Goal: Navigation & Orientation: Find specific page/section

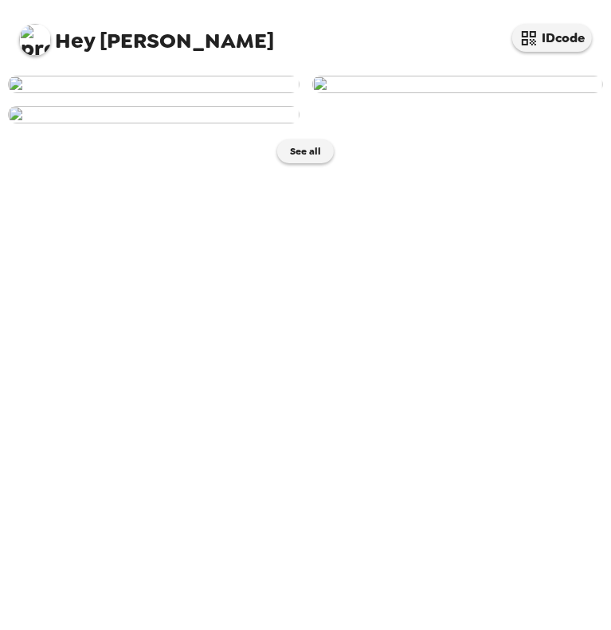
click at [186, 93] on img at bounding box center [154, 85] width 292 height 18
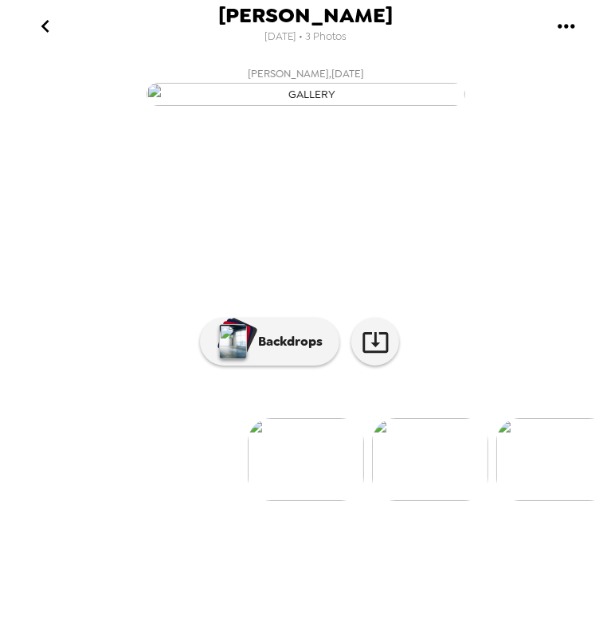
scroll to position [58, 0]
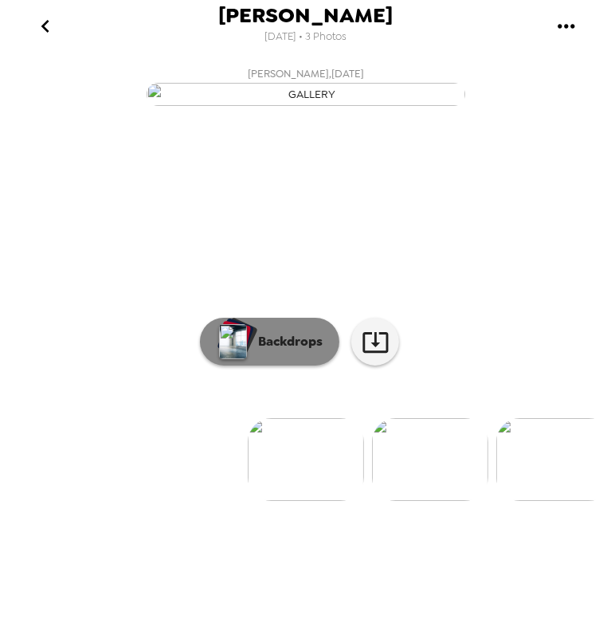
click at [270, 351] on p "Backdrops" at bounding box center [286, 341] width 72 height 19
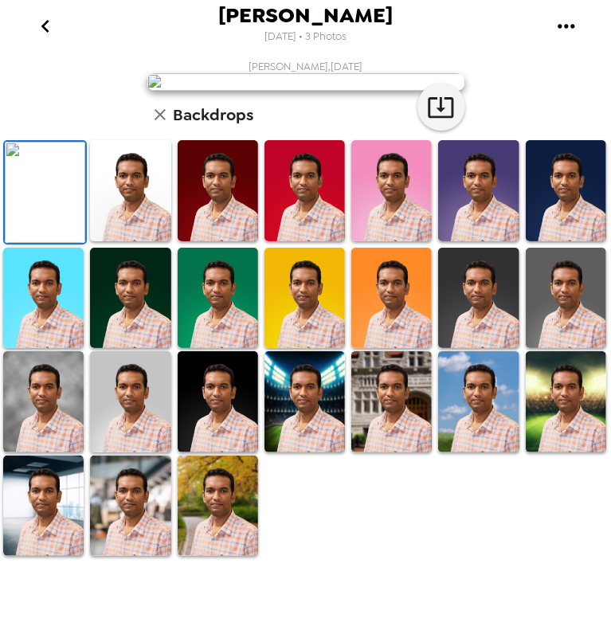
scroll to position [307, 0]
click at [228, 557] on img at bounding box center [218, 506] width 80 height 101
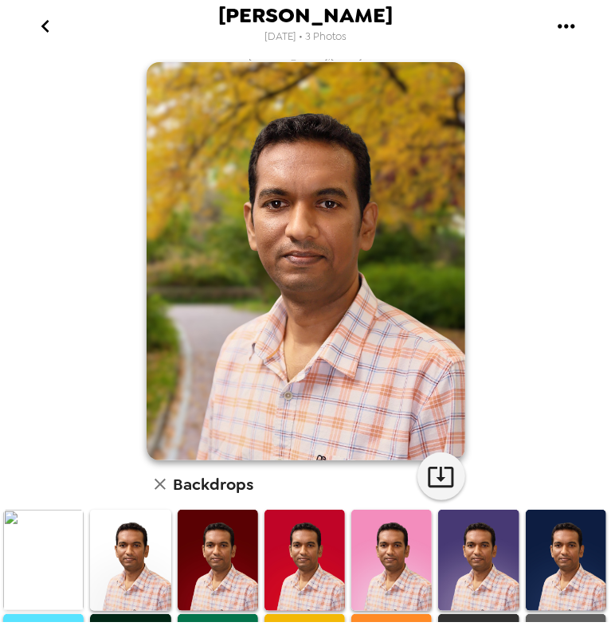
scroll to position [0, 0]
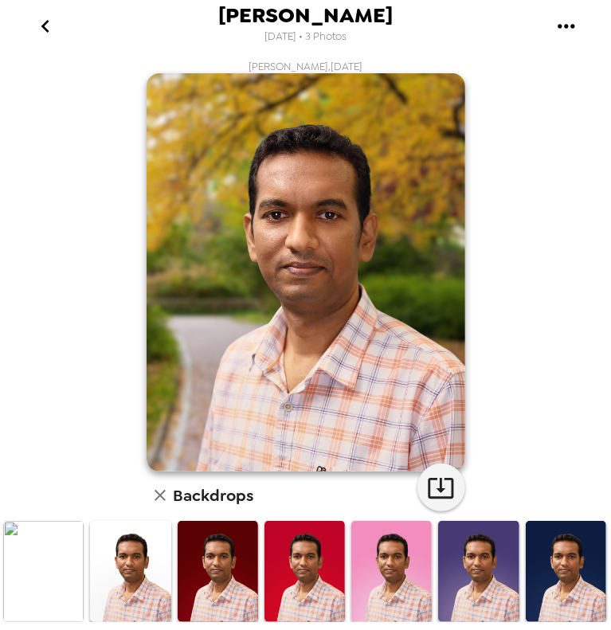
click at [33, 34] on icon "go back" at bounding box center [45, 26] width 25 height 25
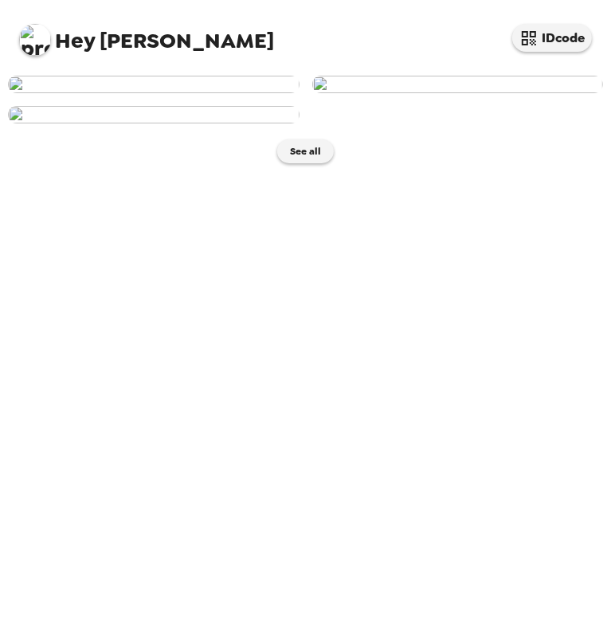
click at [196, 93] on img at bounding box center [154, 85] width 292 height 18
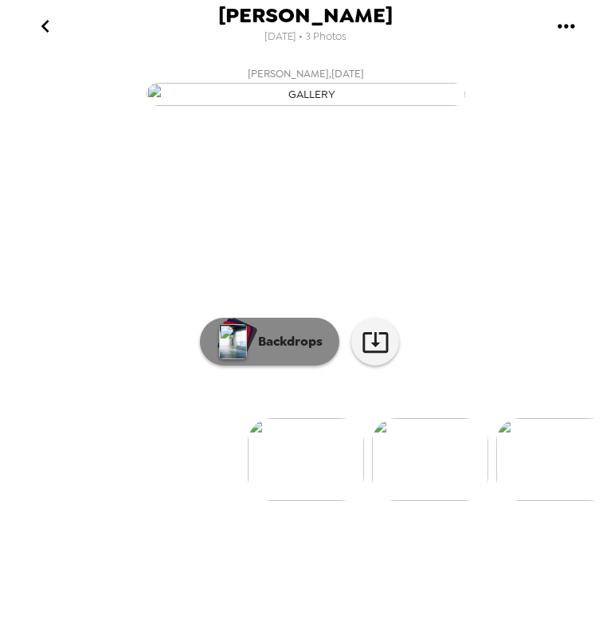
click at [287, 351] on p "Backdrops" at bounding box center [286, 341] width 72 height 19
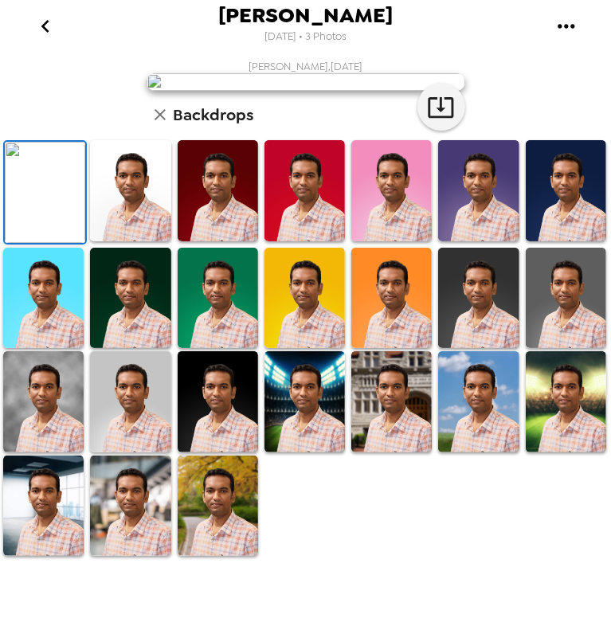
scroll to position [307, 0]
click at [124, 557] on img at bounding box center [130, 506] width 80 height 101
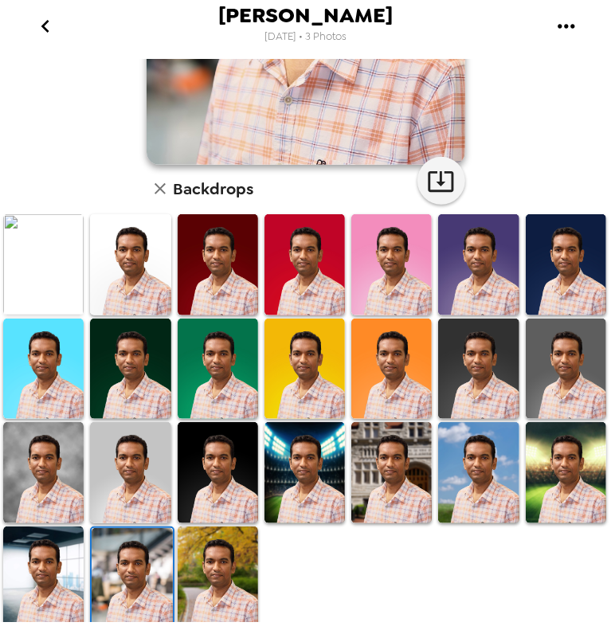
click at [213, 565] on img at bounding box center [218, 577] width 80 height 101
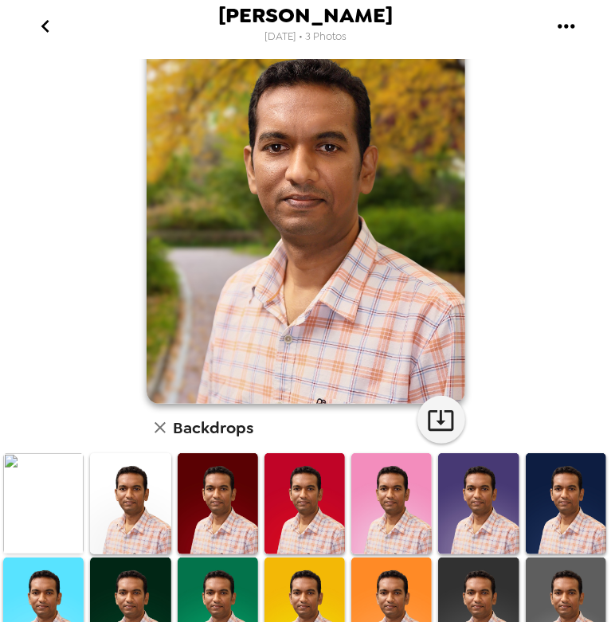
scroll to position [0, 0]
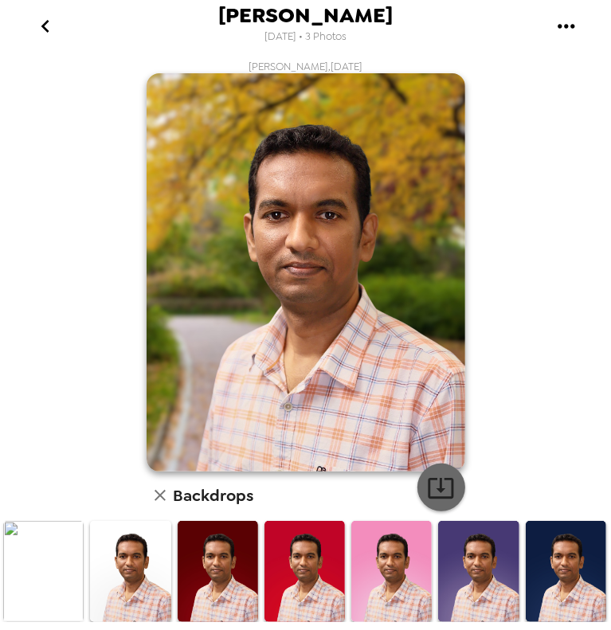
click at [429, 488] on icon "button" at bounding box center [441, 488] width 28 height 28
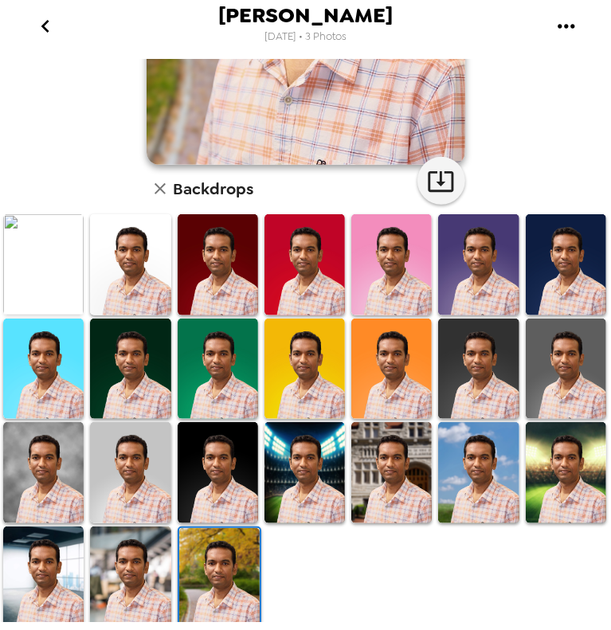
click at [147, 270] on img at bounding box center [130, 264] width 80 height 101
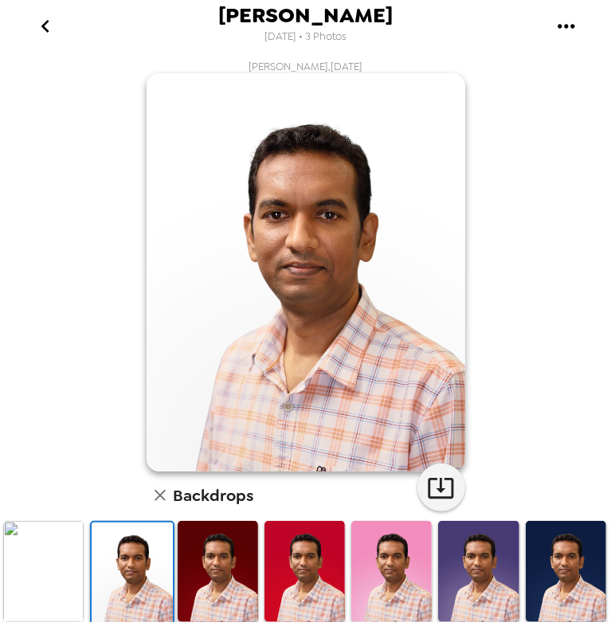
scroll to position [307, 0]
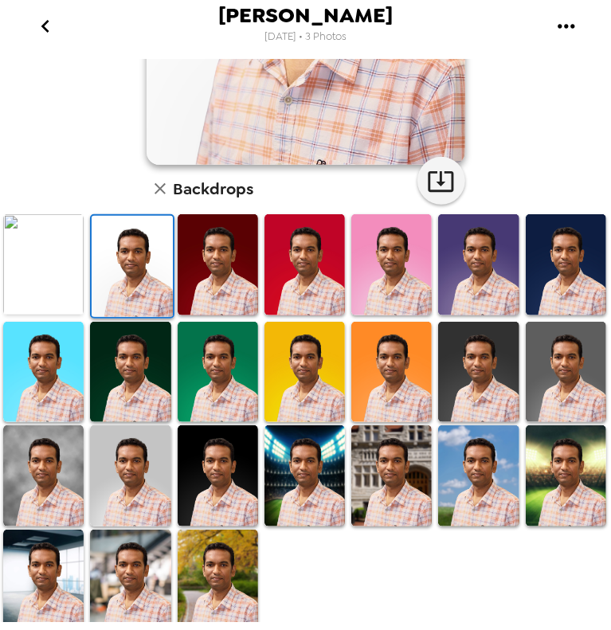
click at [405, 492] on img at bounding box center [391, 475] width 80 height 101
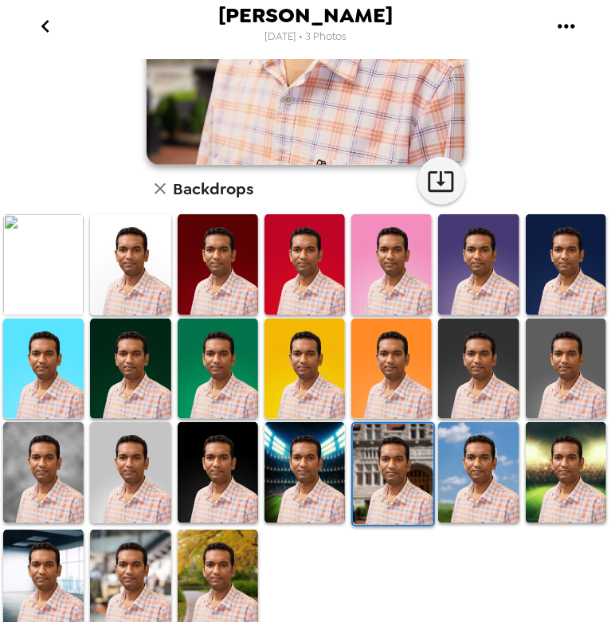
click at [23, 435] on img at bounding box center [43, 472] width 80 height 101
